Goal: Task Accomplishment & Management: Use online tool/utility

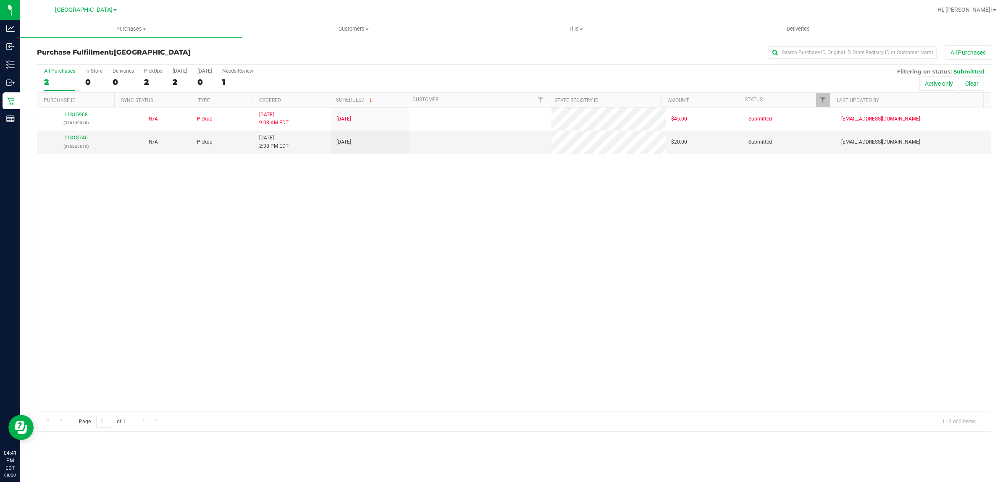
click at [11, 63] on icon at bounding box center [10, 65] width 8 height 8
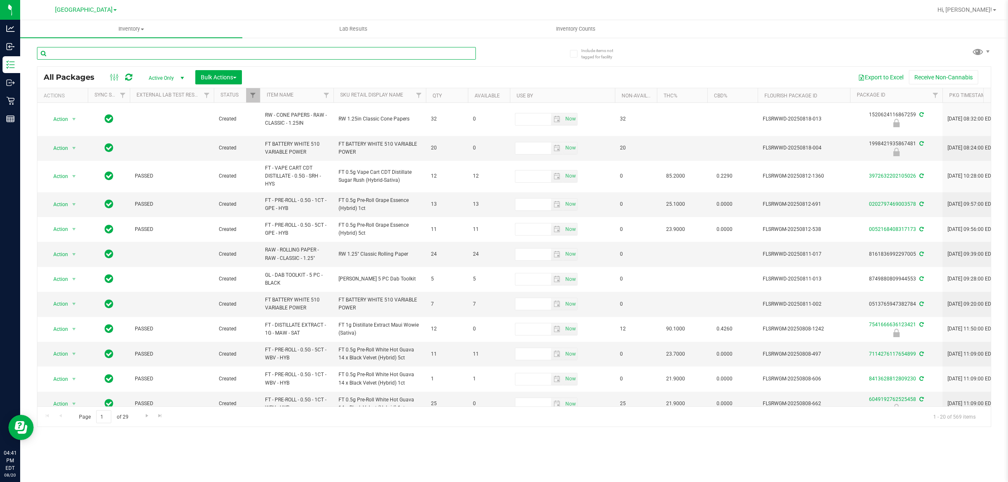
click at [83, 53] on input "text" at bounding box center [256, 53] width 439 height 13
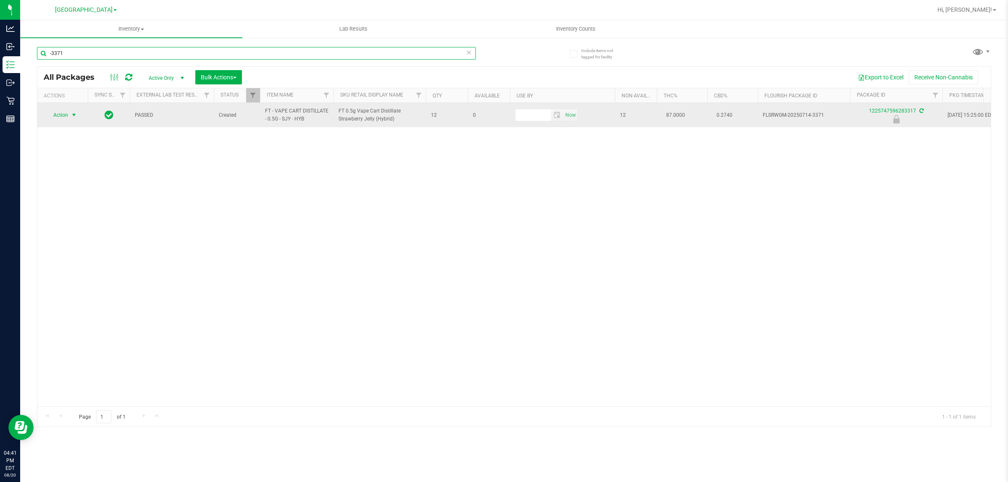
type input "-3371"
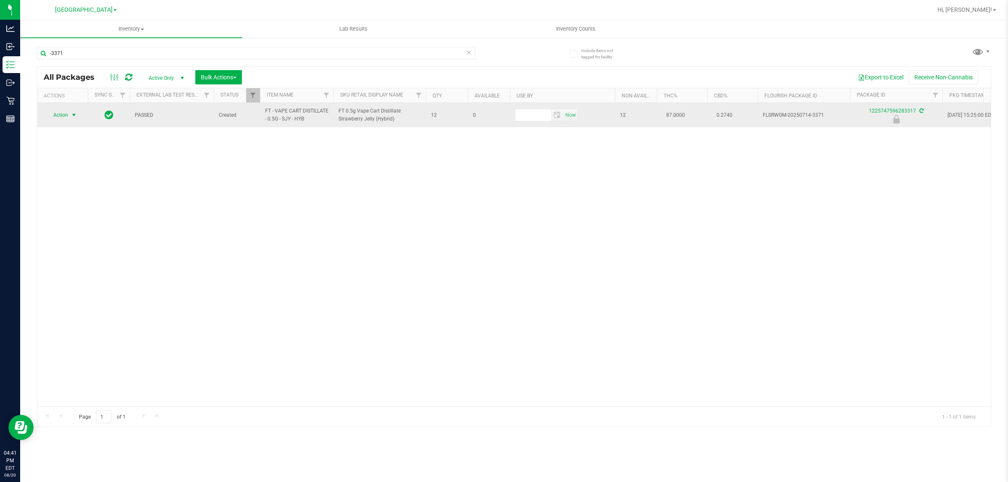
click at [74, 120] on span "select" at bounding box center [74, 115] width 11 height 12
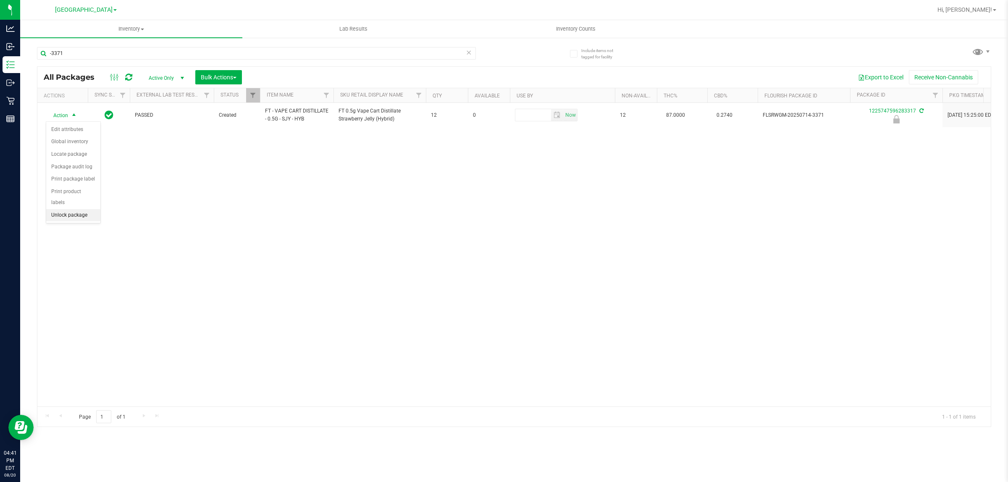
click at [74, 209] on li "Unlock package" at bounding box center [73, 215] width 54 height 13
